Goal: Transaction & Acquisition: Purchase product/service

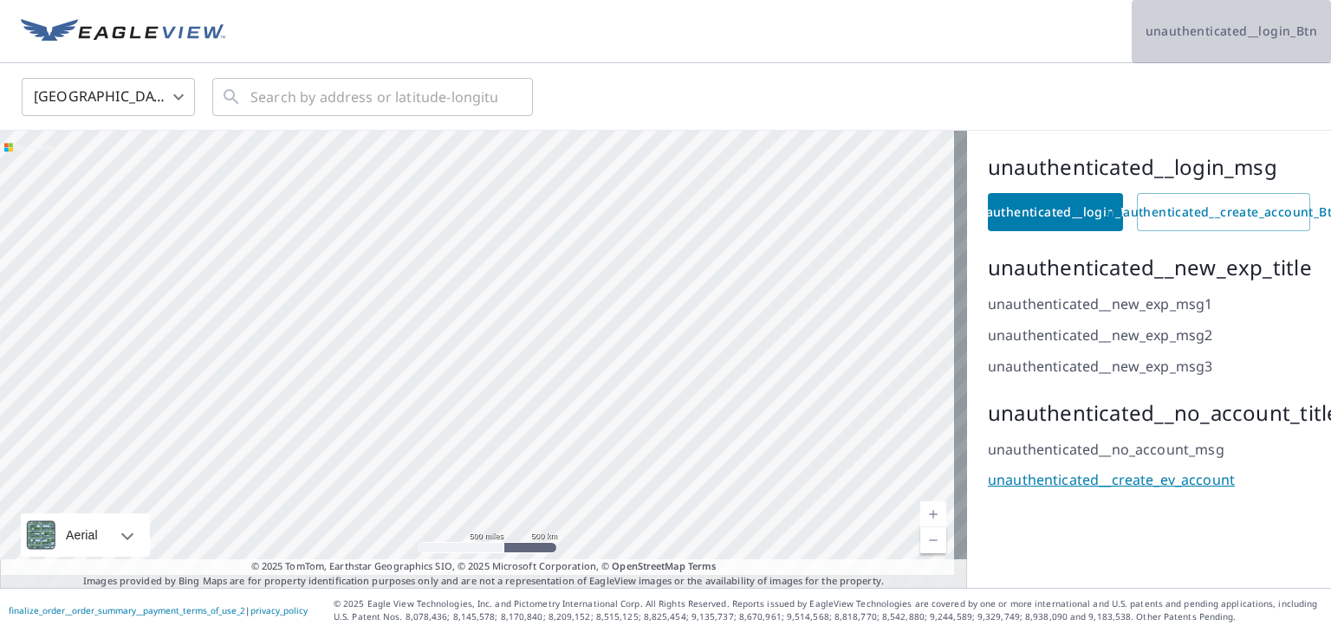
click at [1247, 42] on link "unauthenticated__login_Btn" at bounding box center [1230, 31] width 199 height 63
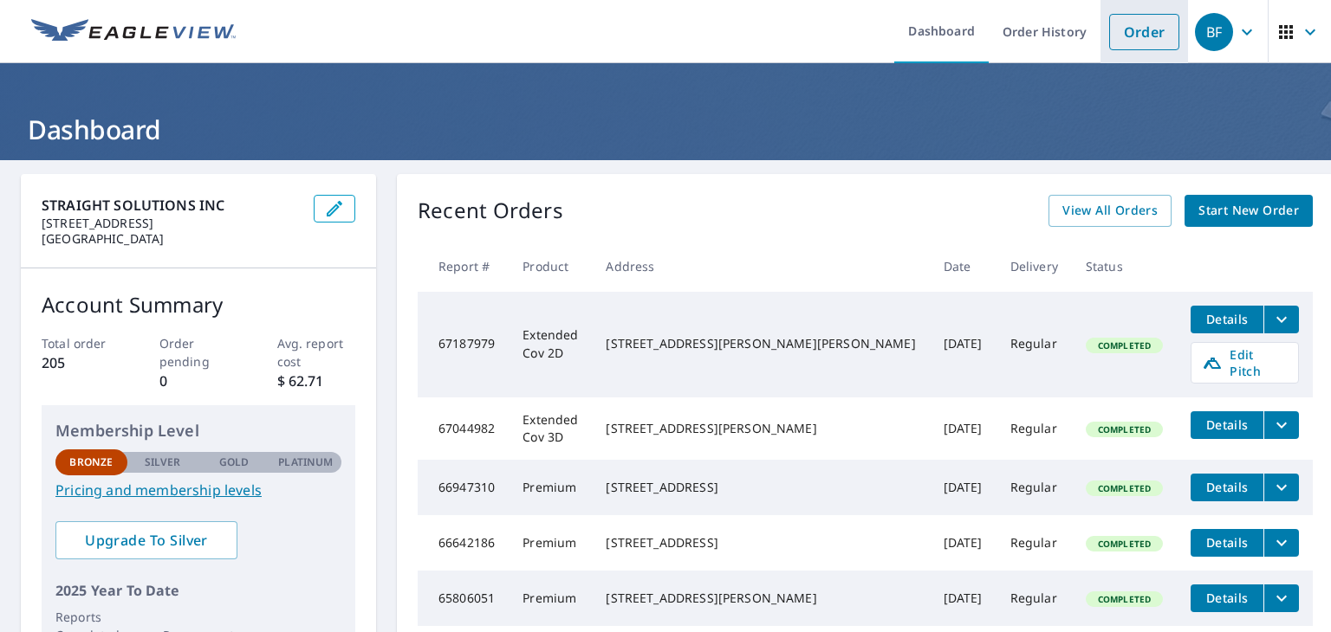
drag, startPoint x: 1141, startPoint y: 36, endPoint x: 1129, endPoint y: 53, distance: 21.1
click at [1140, 36] on link "Order" at bounding box center [1144, 32] width 70 height 36
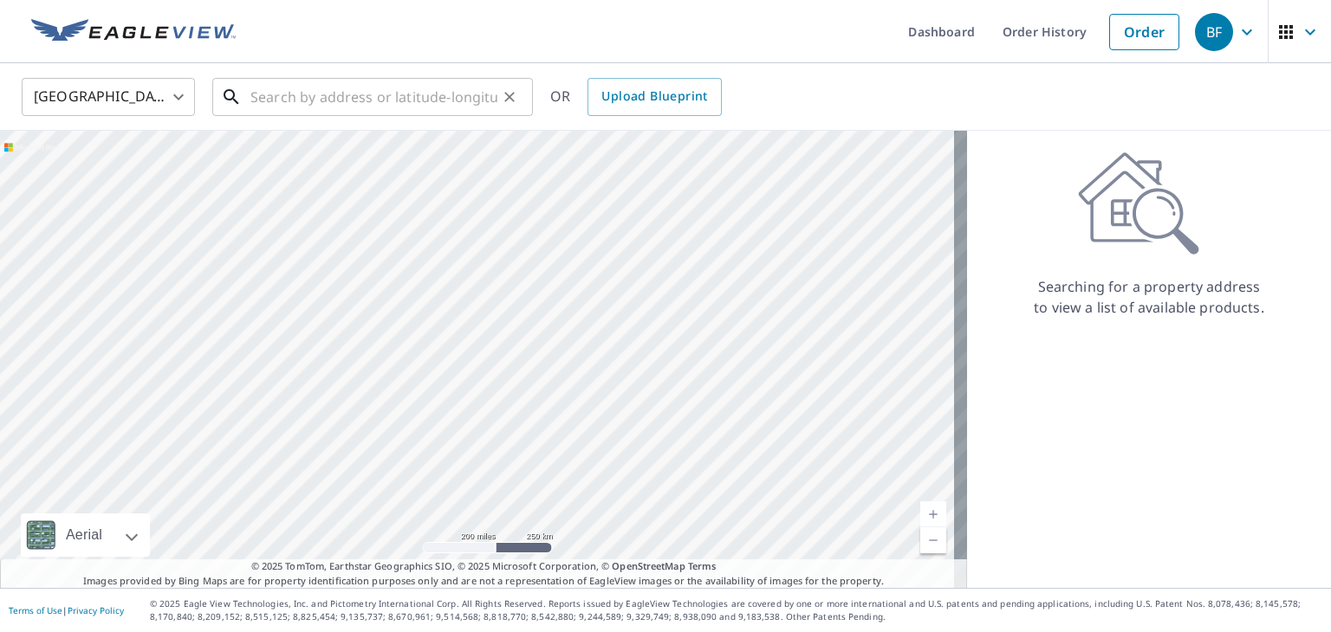
click at [314, 100] on input "text" at bounding box center [373, 97] width 247 height 49
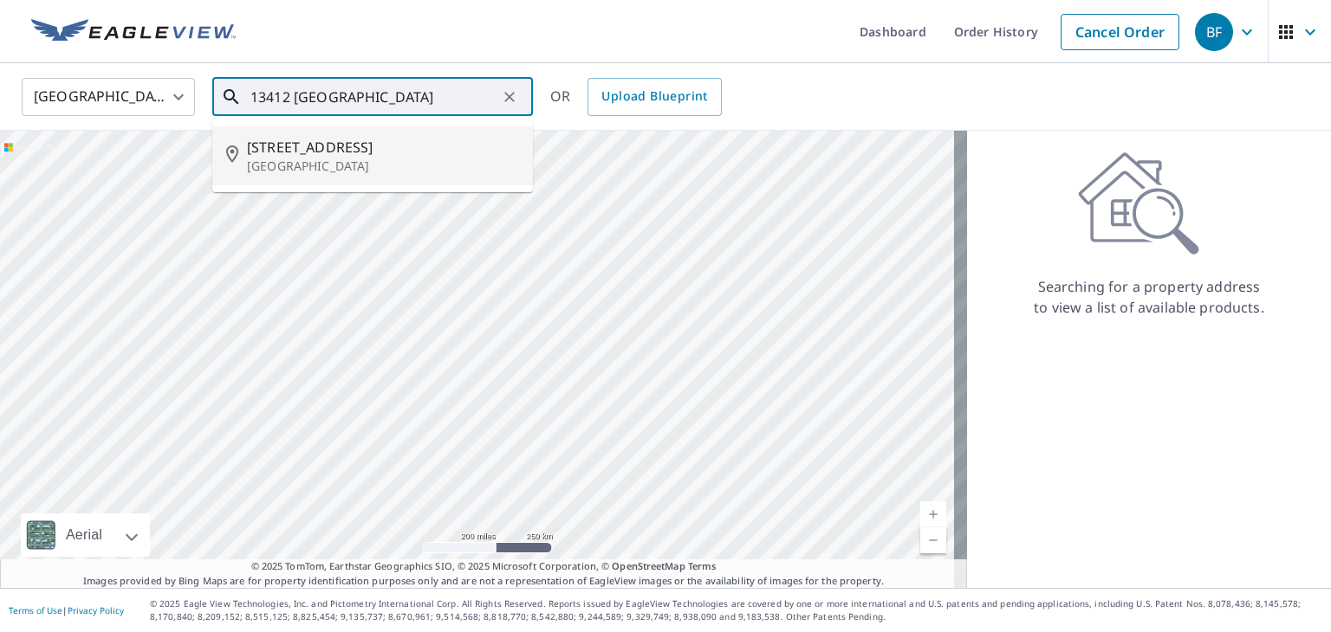
click at [333, 164] on p "[GEOGRAPHIC_DATA]" at bounding box center [383, 166] width 272 height 17
type input "[STREET_ADDRESS][PERSON_NAME]"
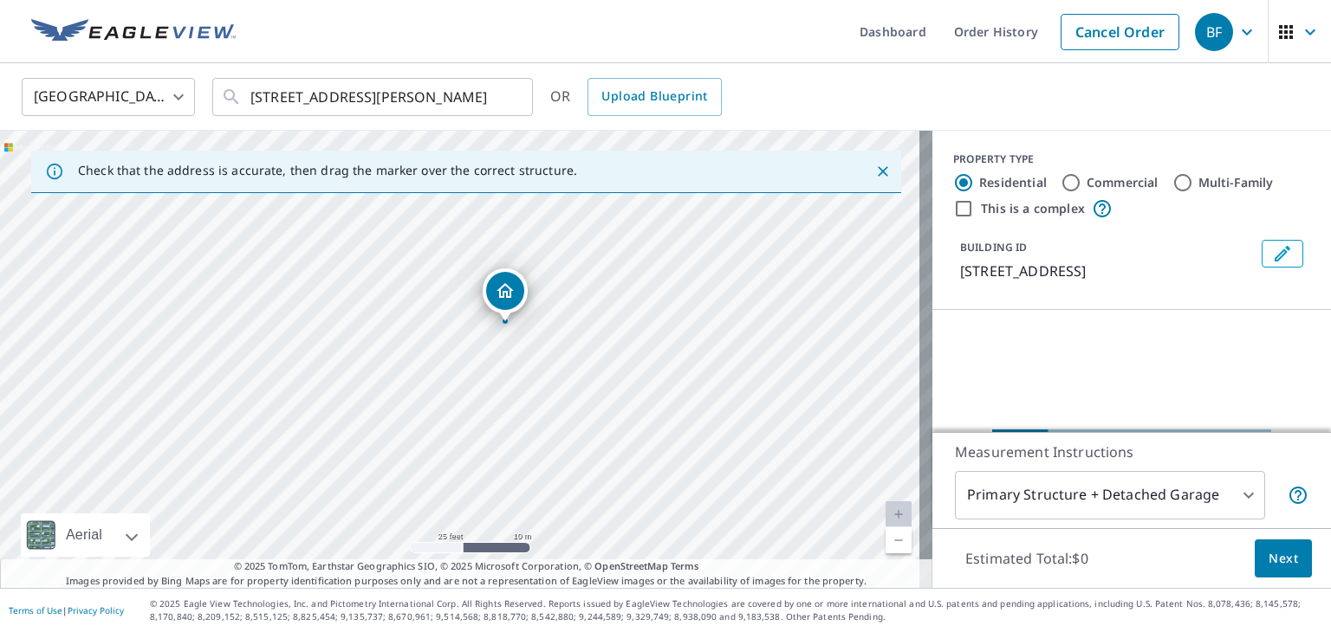
drag, startPoint x: 592, startPoint y: 284, endPoint x: 547, endPoint y: 398, distance: 122.1
click at [547, 398] on div "[STREET_ADDRESS][PERSON_NAME]" at bounding box center [466, 359] width 932 height 457
drag, startPoint x: 569, startPoint y: 339, endPoint x: 561, endPoint y: 375, distance: 37.2
click at [561, 375] on div "[STREET_ADDRESS][PERSON_NAME]" at bounding box center [466, 359] width 932 height 457
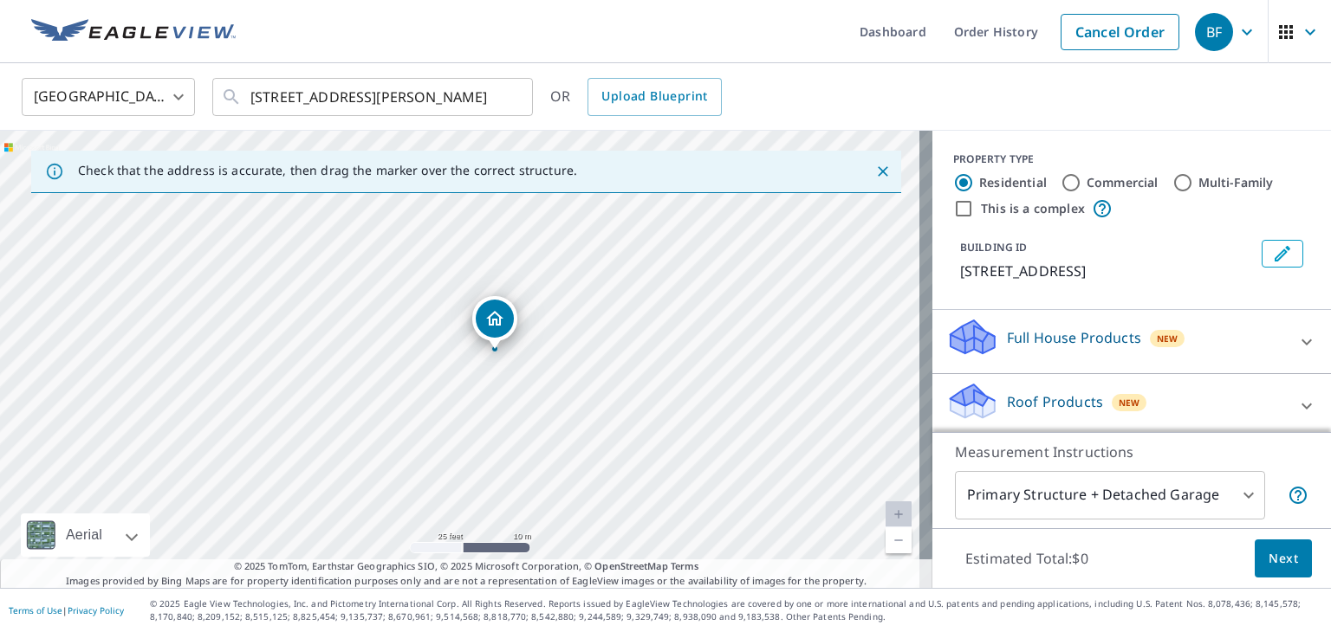
drag, startPoint x: 549, startPoint y: 285, endPoint x: 584, endPoint y: 278, distance: 35.3
click at [584, 278] on div "[STREET_ADDRESS][PERSON_NAME]" at bounding box center [466, 359] width 932 height 457
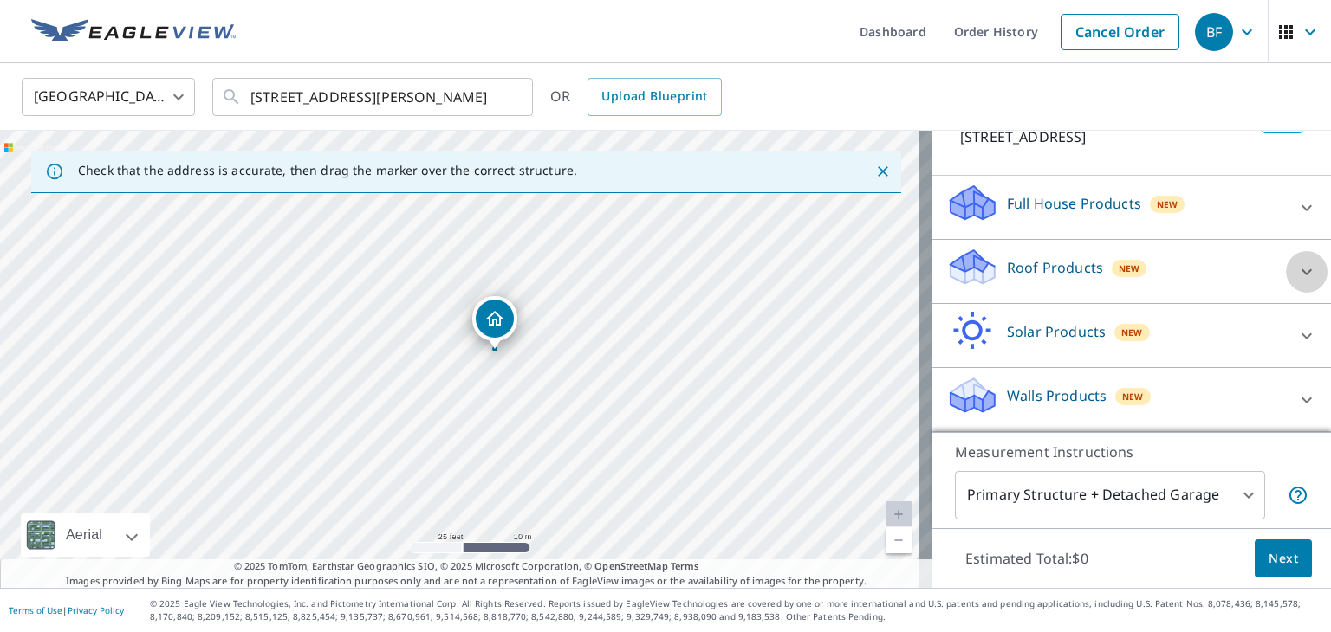
click at [1296, 273] on icon at bounding box center [1306, 272] width 21 height 21
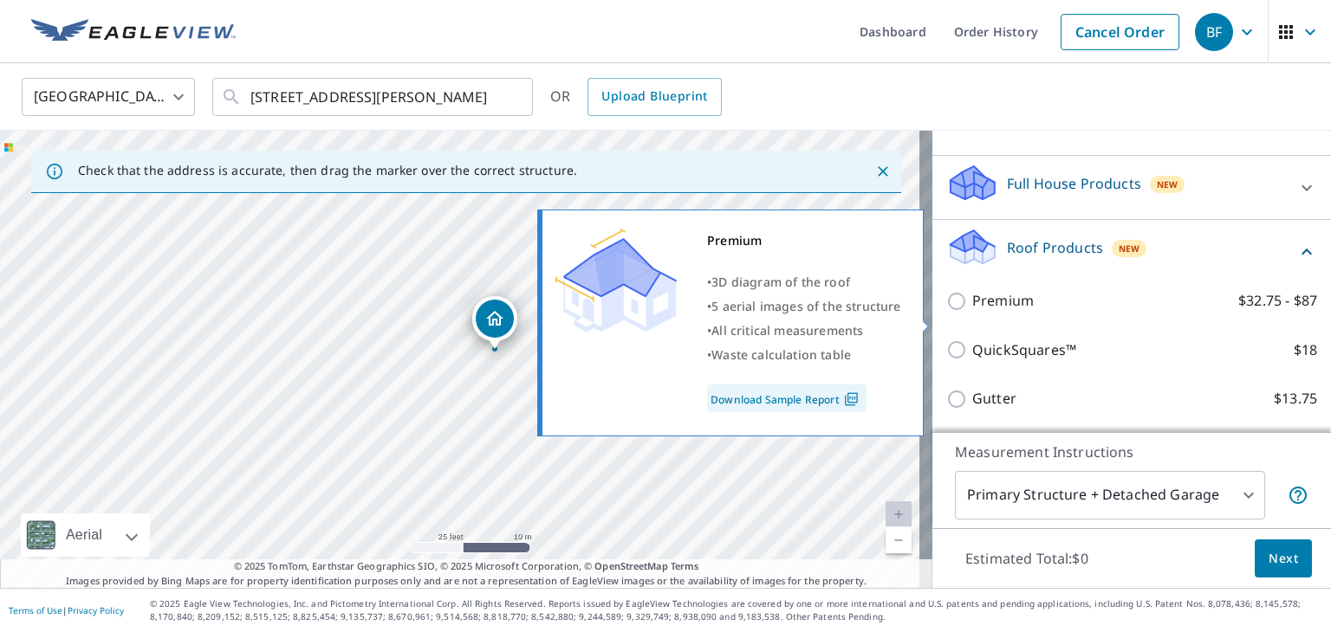
click at [946, 312] on input "Premium $32.75 - $87" at bounding box center [959, 301] width 26 height 21
checkbox input "true"
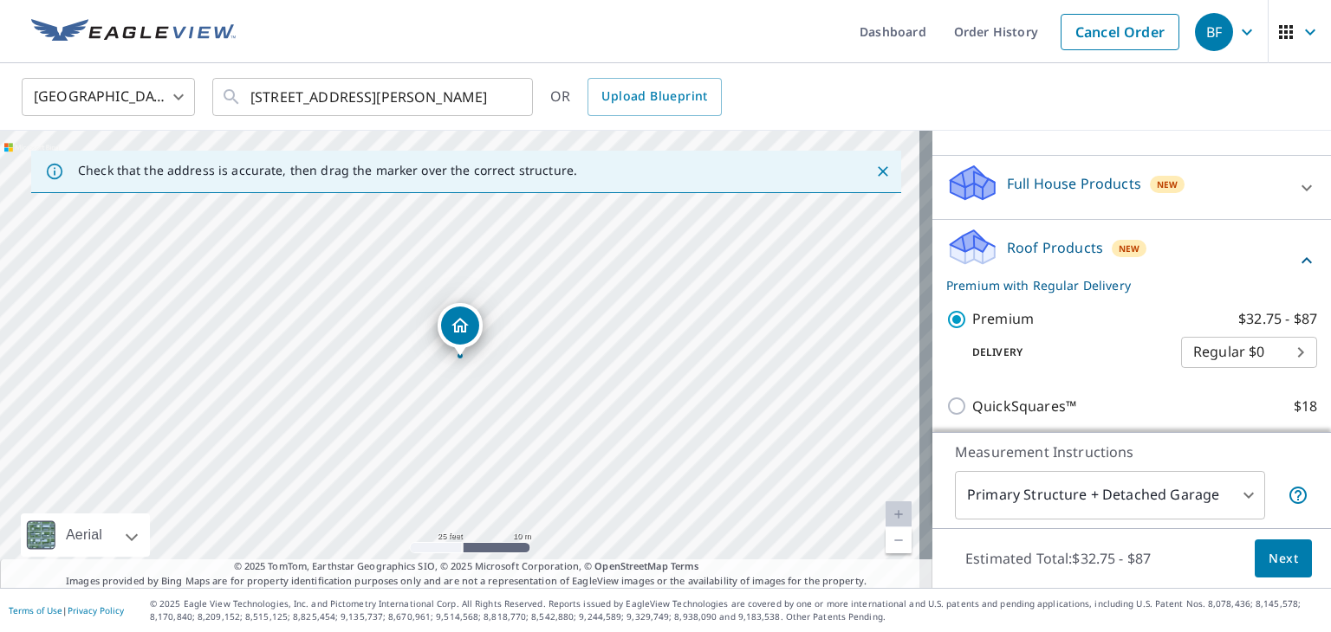
click at [1268, 557] on span "Next" at bounding box center [1282, 559] width 29 height 22
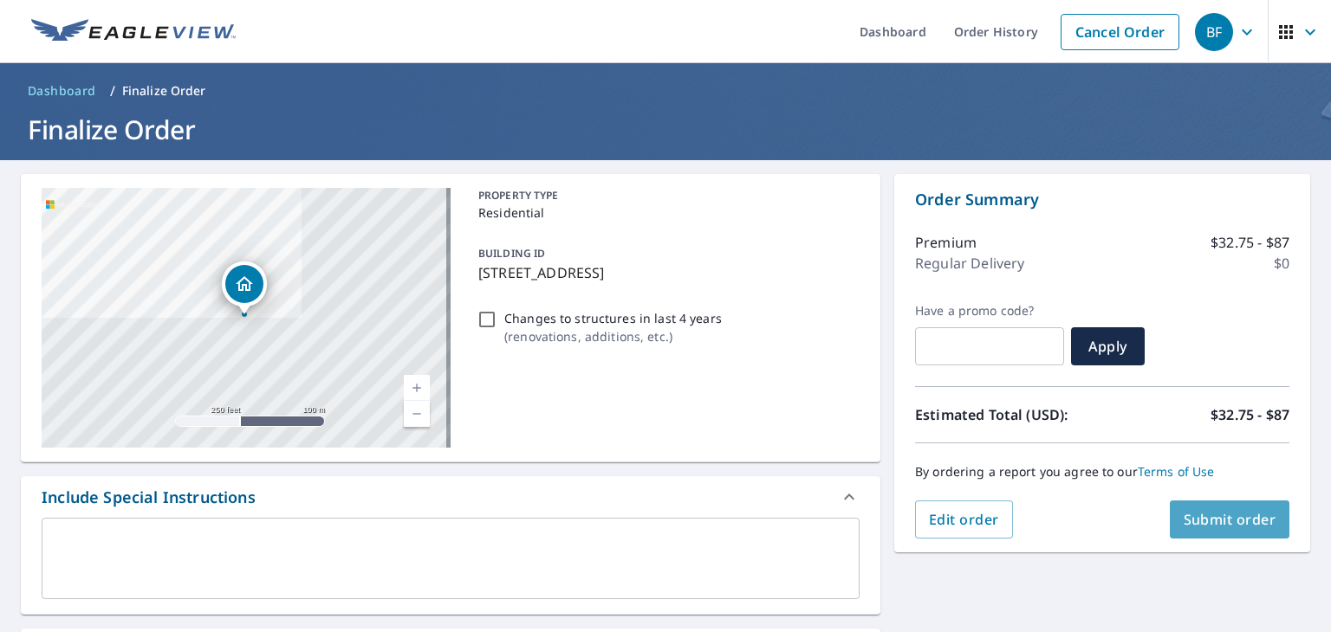
click at [1240, 528] on span "Submit order" at bounding box center [1229, 519] width 93 height 19
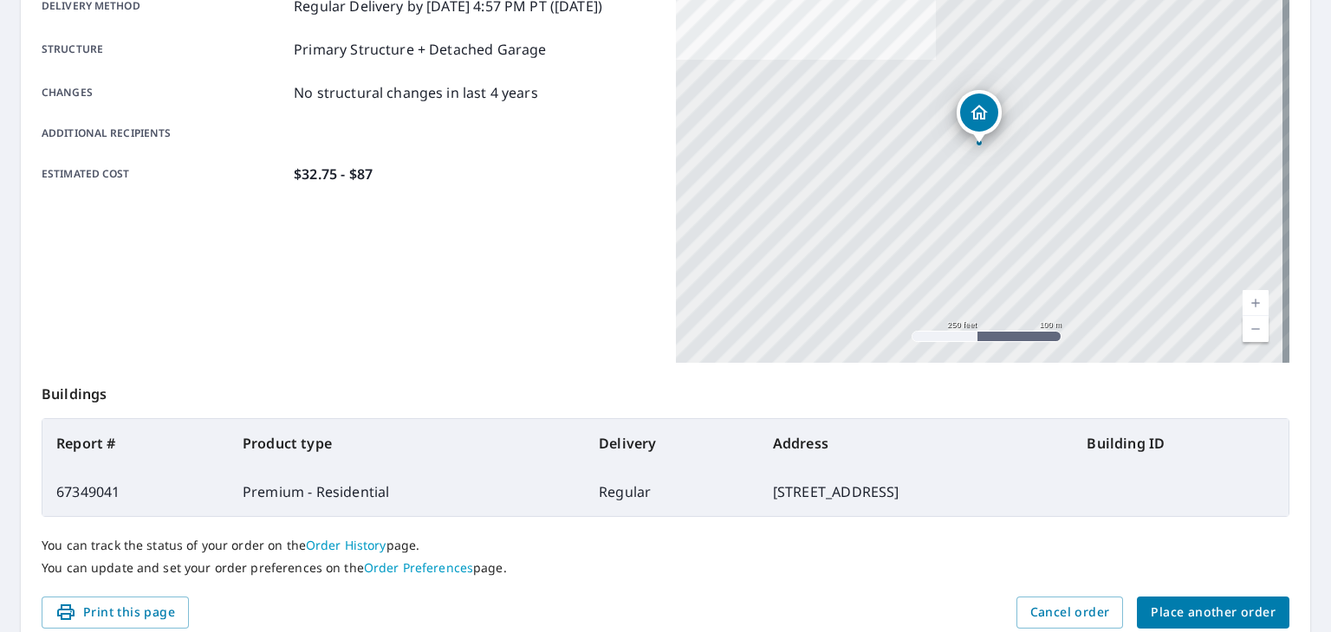
scroll to position [347, 0]
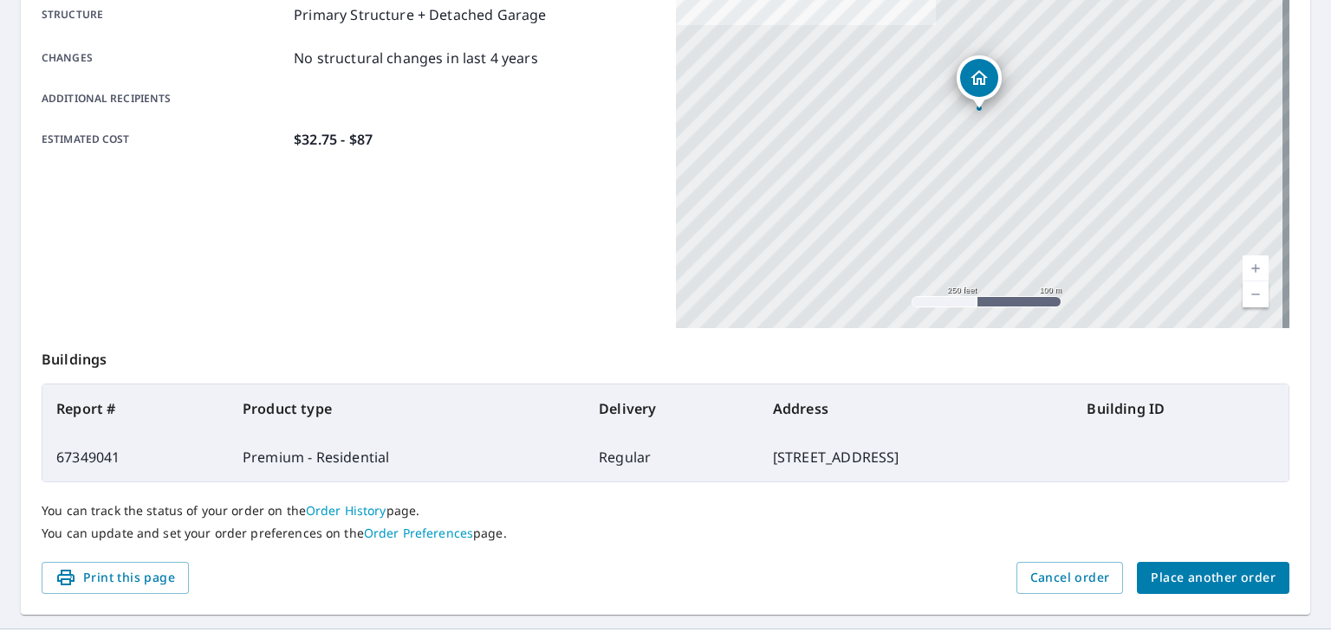
click at [1192, 579] on span "Place another order" at bounding box center [1212, 578] width 125 height 22
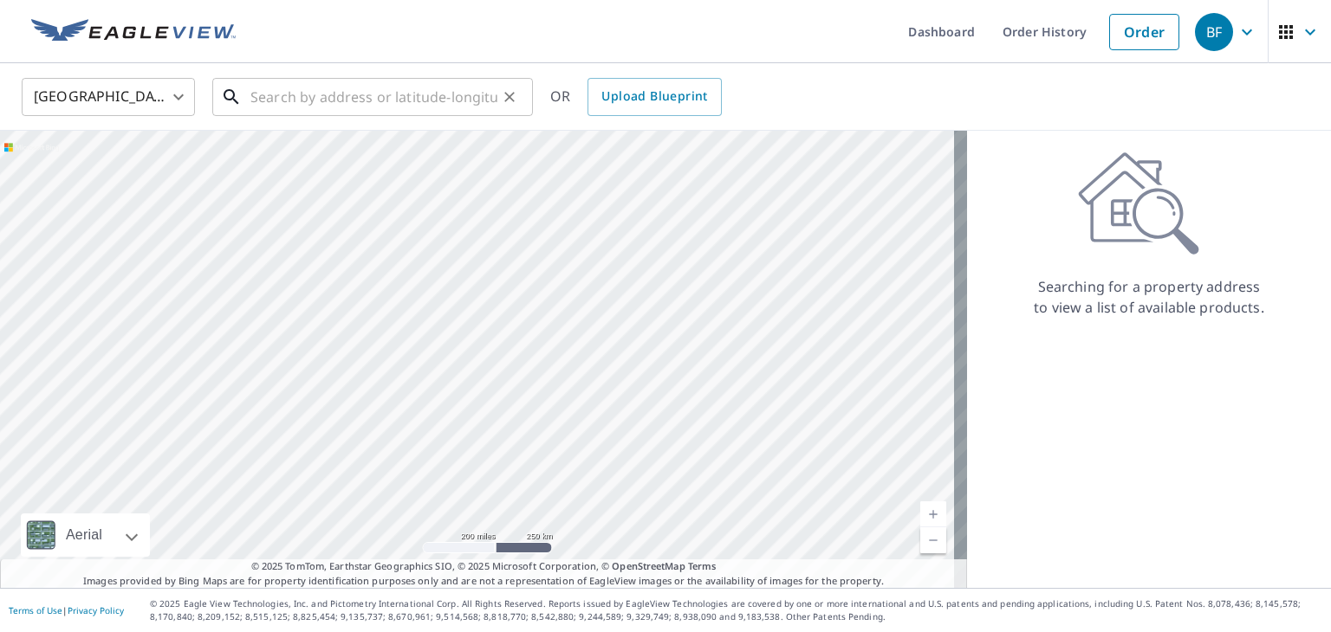
click at [332, 92] on input "text" at bounding box center [373, 97] width 247 height 49
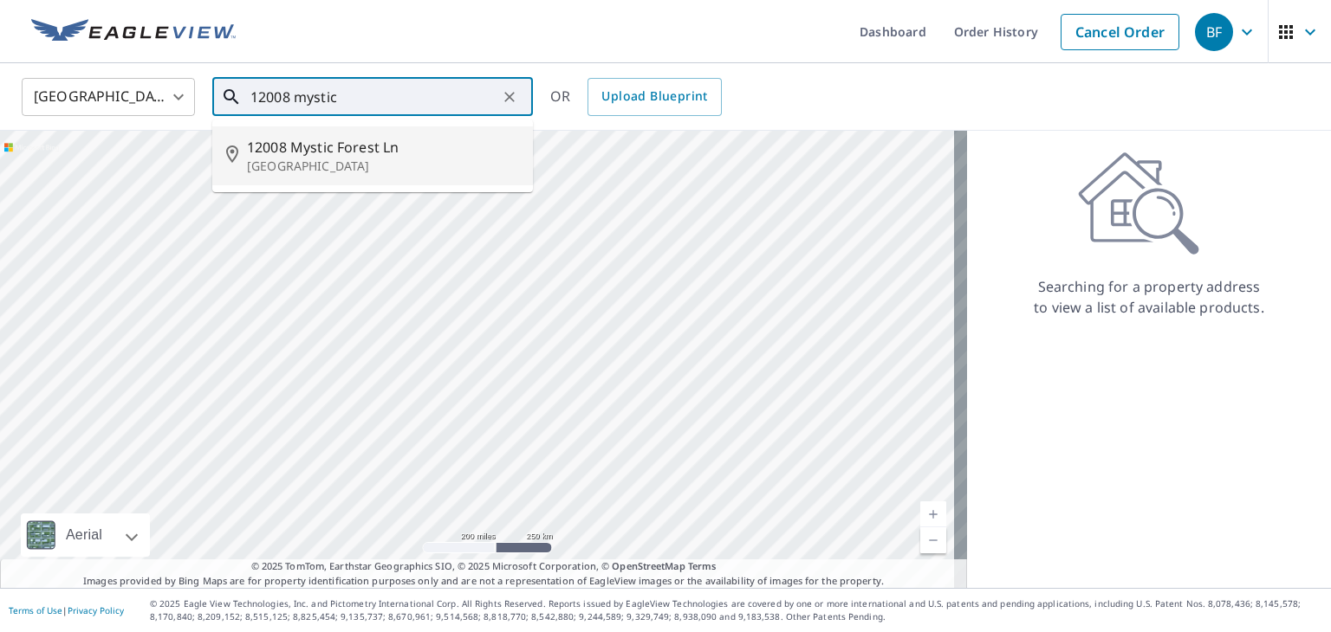
click at [284, 146] on span "12008 Mystic Forest Ln" at bounding box center [383, 147] width 272 height 21
type input "[STREET_ADDRESS]"
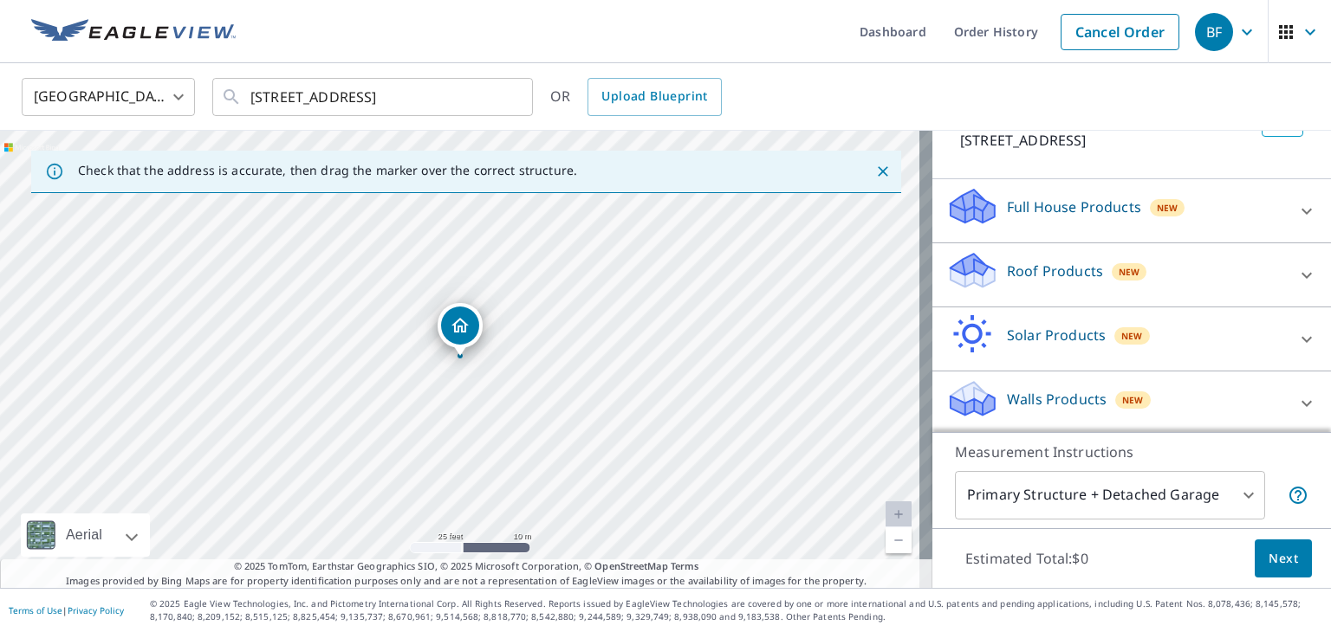
scroll to position [133, 0]
click at [1296, 264] on icon at bounding box center [1306, 272] width 21 height 21
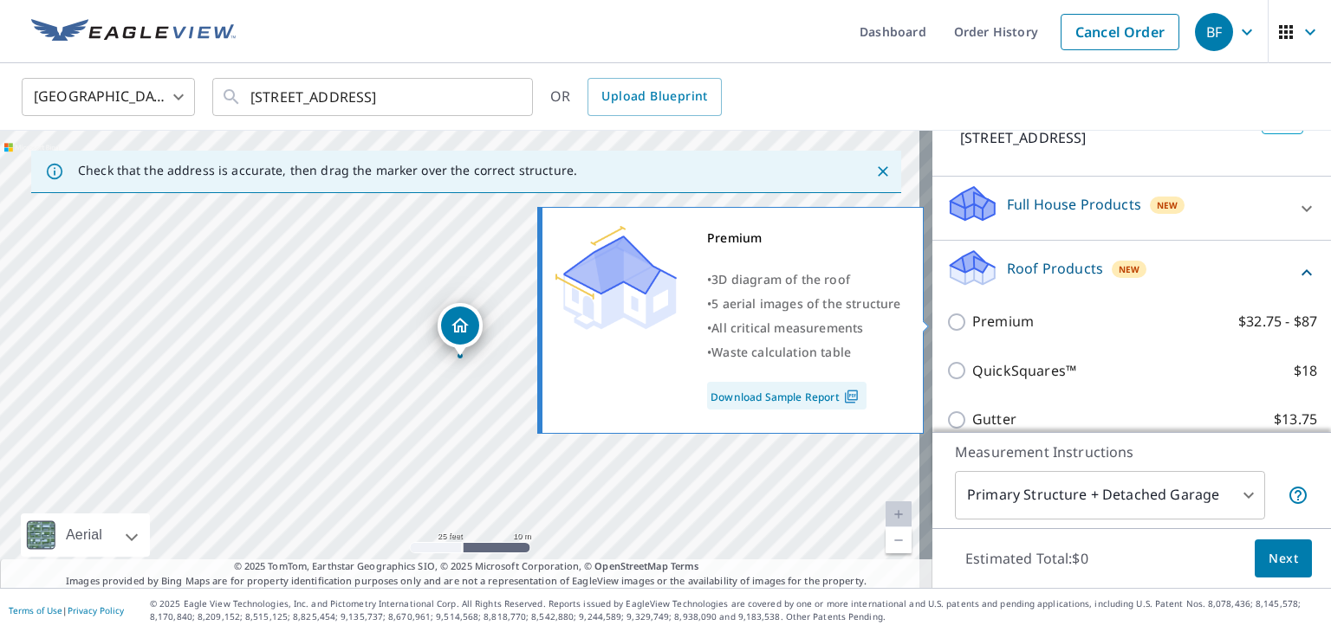
click at [946, 312] on input "Premium $32.75 - $87" at bounding box center [959, 322] width 26 height 21
checkbox input "true"
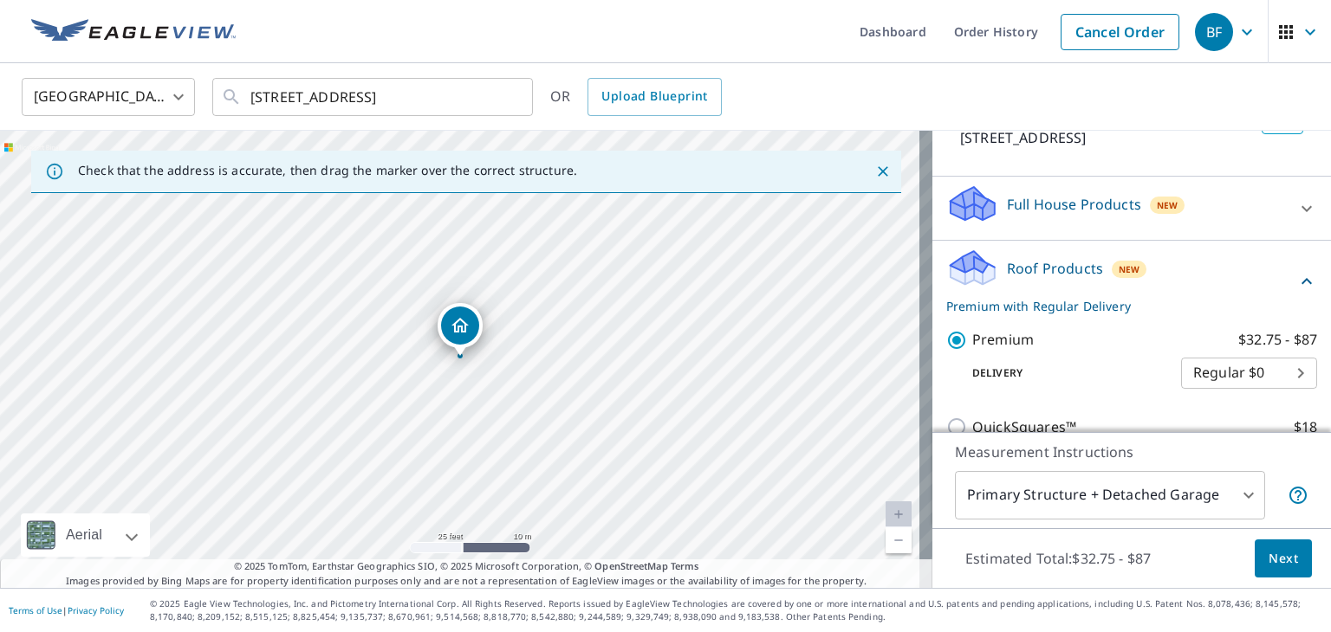
click at [1273, 557] on span "Next" at bounding box center [1282, 559] width 29 height 22
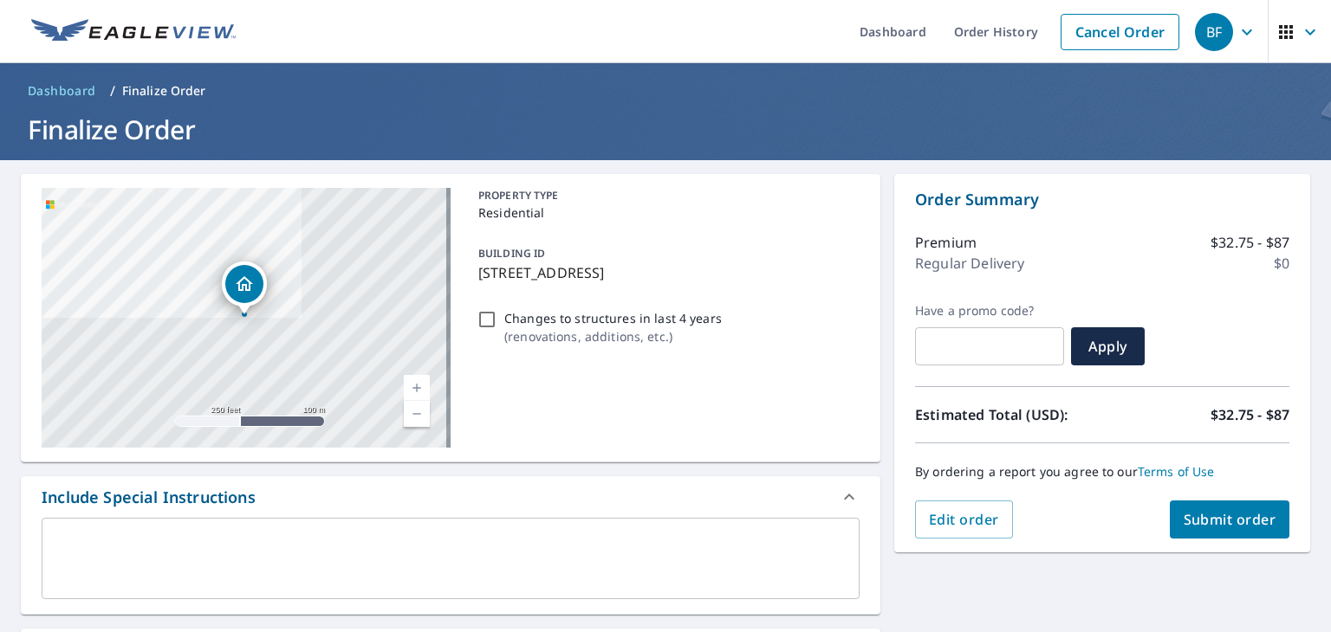
click at [1216, 517] on span "Submit order" at bounding box center [1229, 519] width 93 height 19
